Goal: Task Accomplishment & Management: Use online tool/utility

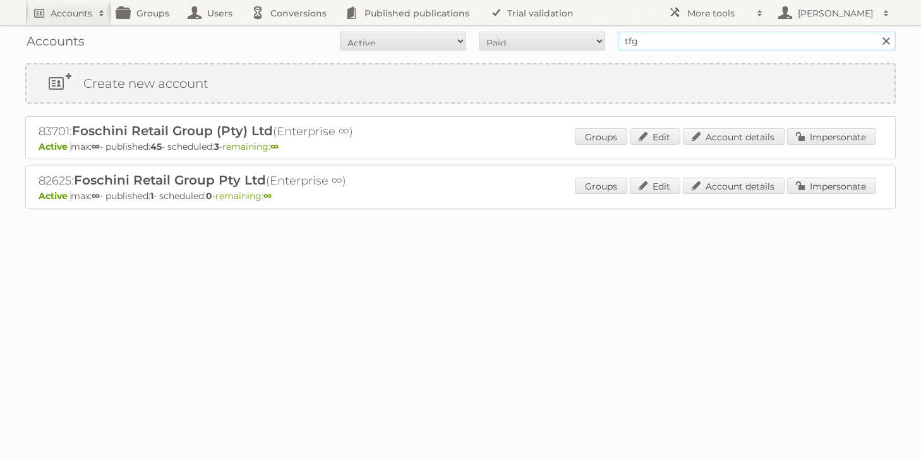
click at [650, 39] on input "tfg" at bounding box center [757, 41] width 278 height 19
type input "t"
type input "k"
type input "a"
type input "heijn"
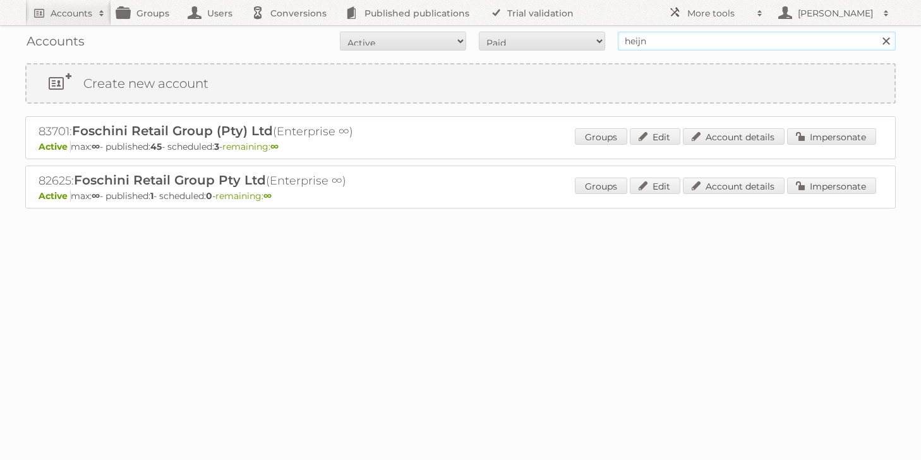
click at [876, 32] on input "Search" at bounding box center [885, 41] width 19 height 19
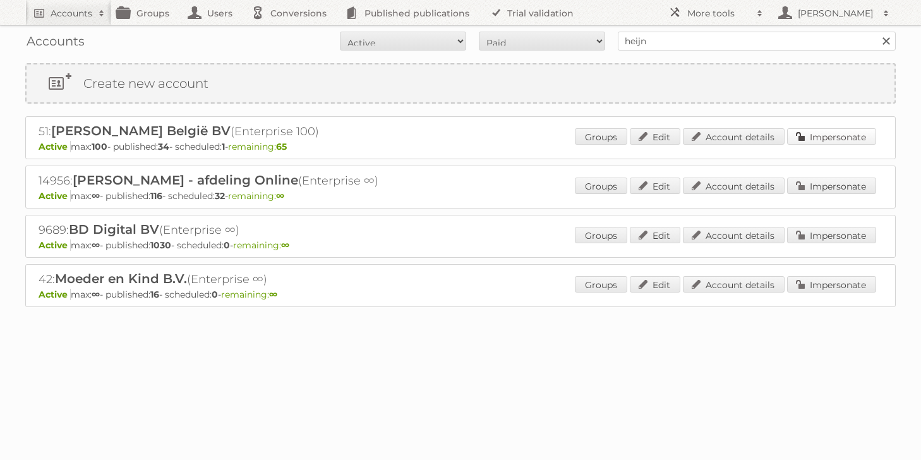
click at [844, 138] on link "Impersonate" at bounding box center [831, 136] width 89 height 16
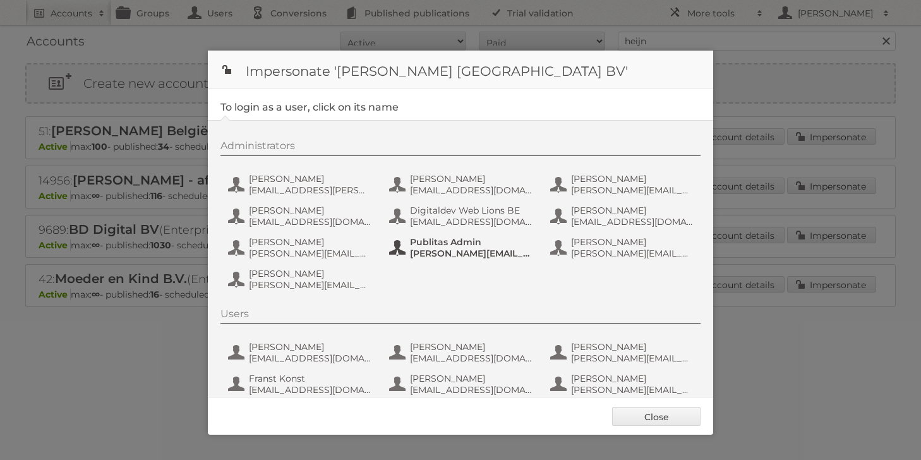
click at [442, 253] on span "b.spoor+ahbe@publitas.com" at bounding box center [471, 253] width 122 height 11
